Goal: Task Accomplishment & Management: Complete application form

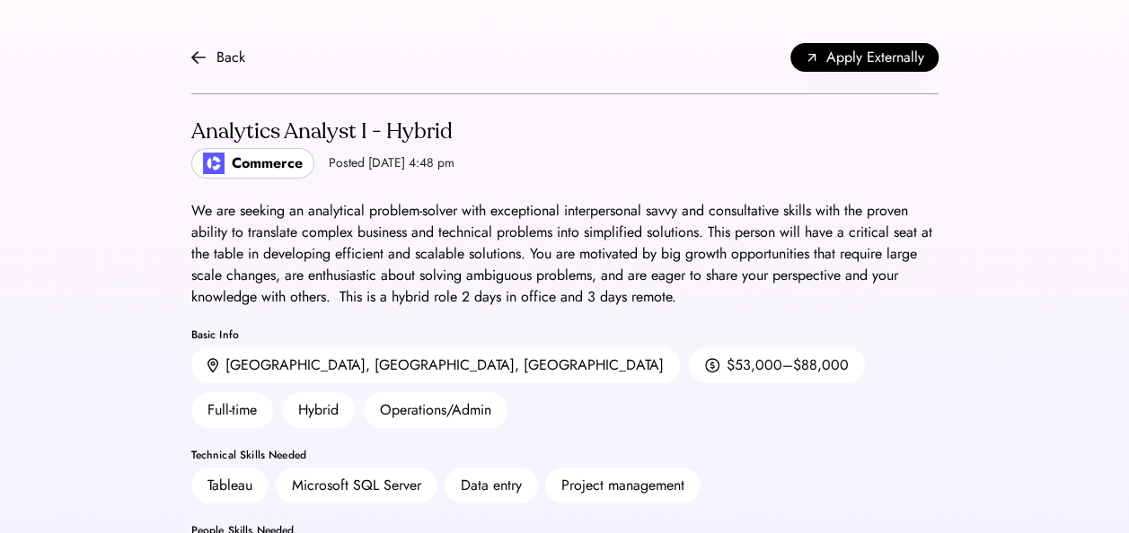
drag, startPoint x: 192, startPoint y: 68, endPoint x: 210, endPoint y: 50, distance: 25.4
click at [210, 50] on div "Back Apply Externally" at bounding box center [564, 58] width 747 height 73
click at [210, 50] on div "Back" at bounding box center [218, 58] width 54 height 22
click at [192, 50] on img at bounding box center [198, 57] width 14 height 14
